Goal: Find specific page/section: Find specific page/section

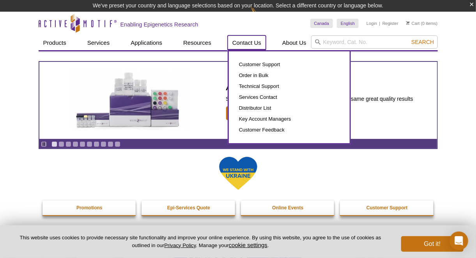
click at [247, 44] on link "Contact Us" at bounding box center [247, 42] width 38 height 15
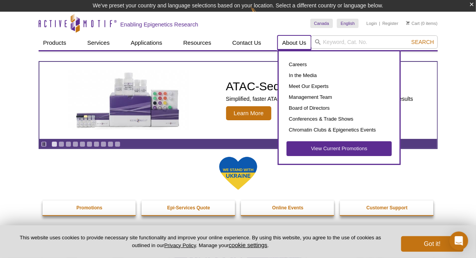
click at [294, 42] on link "About Us" at bounding box center [295, 42] width 34 height 15
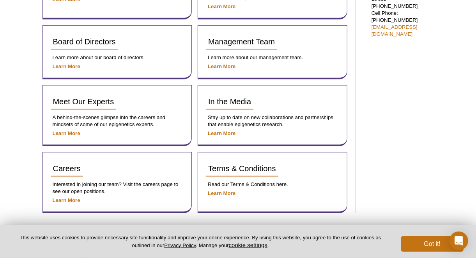
scroll to position [504, 0]
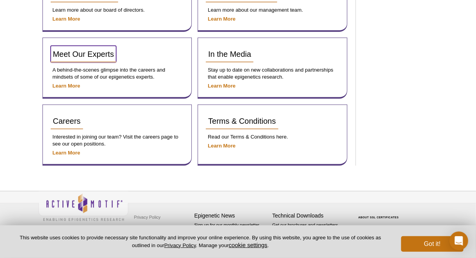
click at [94, 57] on span "Meet Our Experts" at bounding box center [83, 54] width 61 height 9
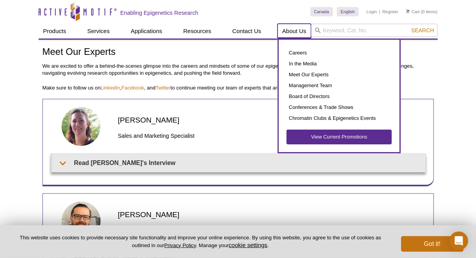
click at [289, 31] on link "About Us" at bounding box center [295, 31] width 34 height 15
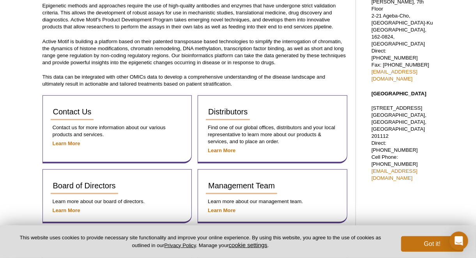
scroll to position [343, 0]
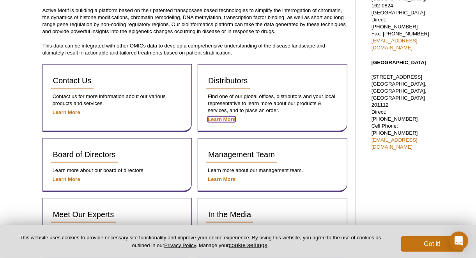
click at [225, 117] on strong "Learn More" at bounding box center [222, 120] width 28 height 6
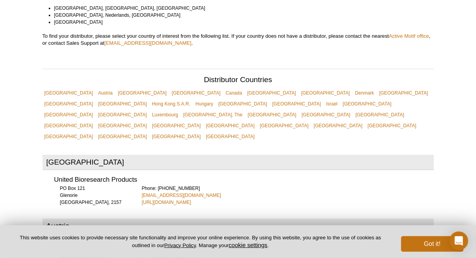
scroll to position [265, 0]
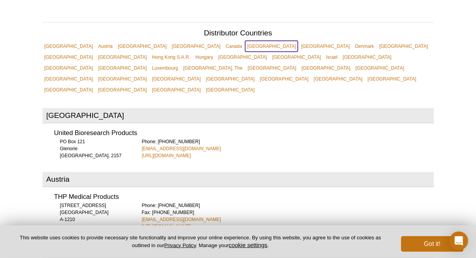
click at [245, 41] on link "[GEOGRAPHIC_DATA]" at bounding box center [271, 46] width 53 height 11
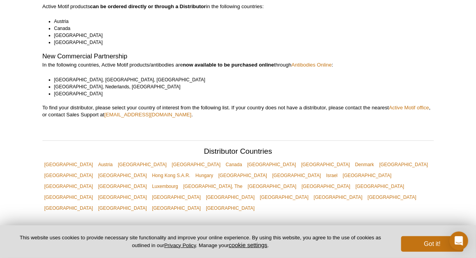
scroll to position [240, 0]
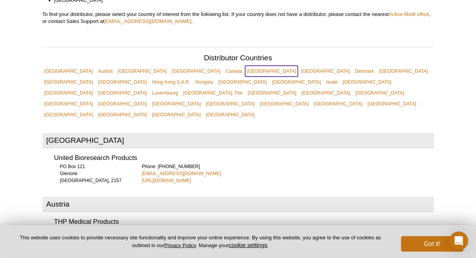
click at [245, 67] on link "[GEOGRAPHIC_DATA]" at bounding box center [271, 71] width 53 height 11
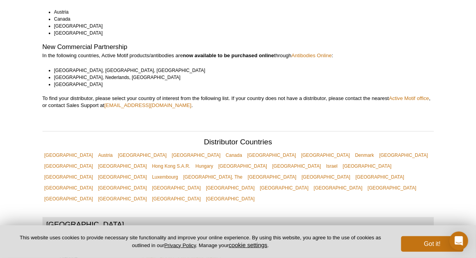
scroll to position [203, 0]
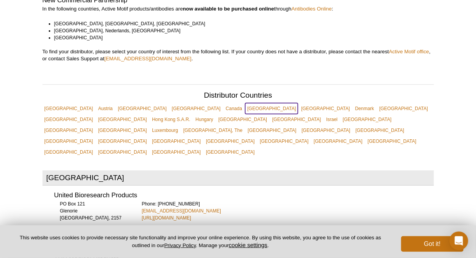
click at [245, 103] on link "[GEOGRAPHIC_DATA]" at bounding box center [271, 108] width 53 height 11
